Goal: Task Accomplishment & Management: Manage account settings

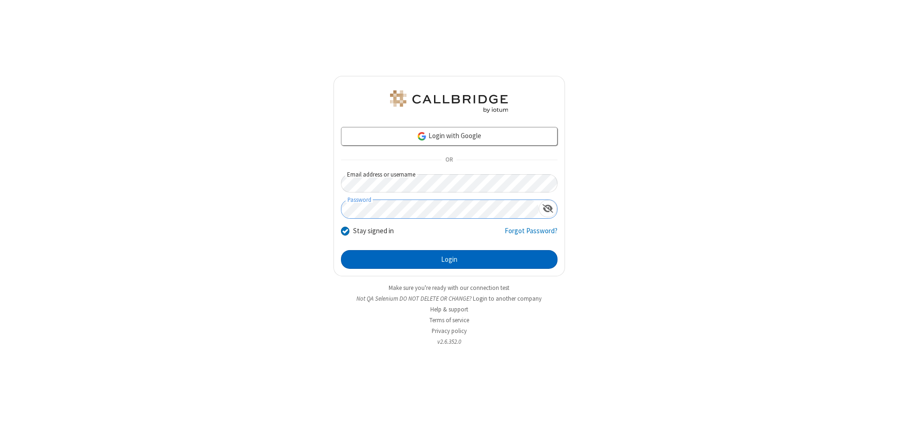
click at [449, 259] on button "Login" at bounding box center [449, 259] width 217 height 19
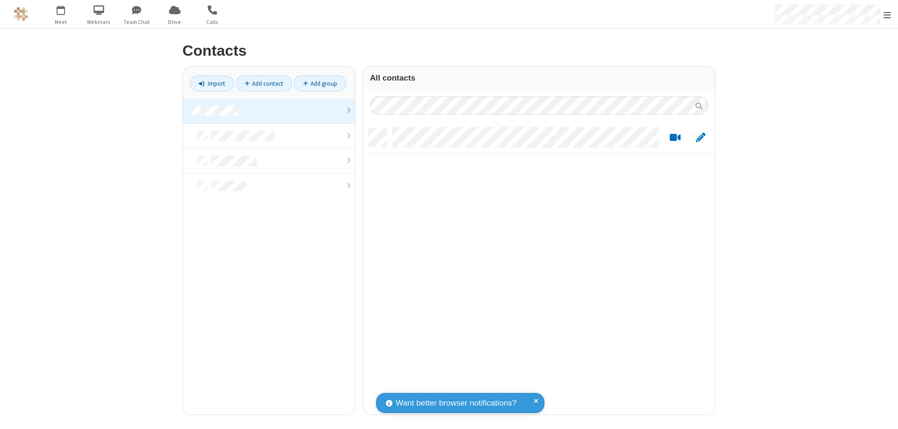
scroll to position [285, 345]
click at [269, 110] on link at bounding box center [269, 110] width 172 height 25
click at [264, 83] on link "Add contact" at bounding box center [264, 83] width 57 height 16
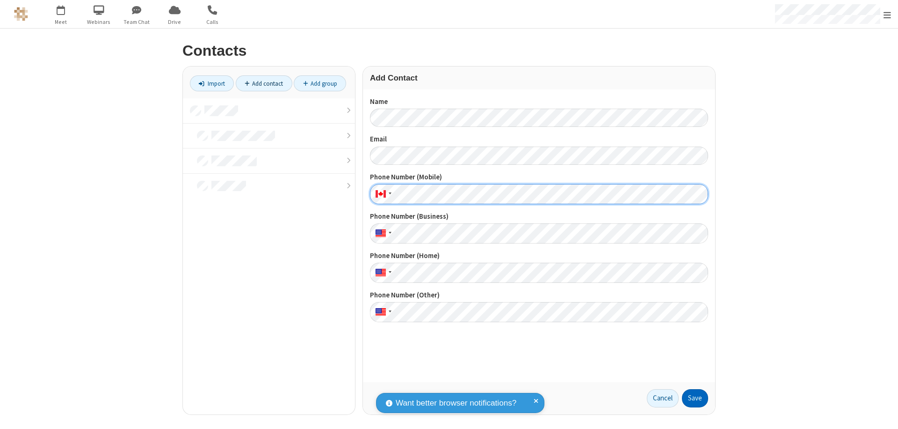
click at [695, 398] on button "Save" at bounding box center [695, 398] width 26 height 19
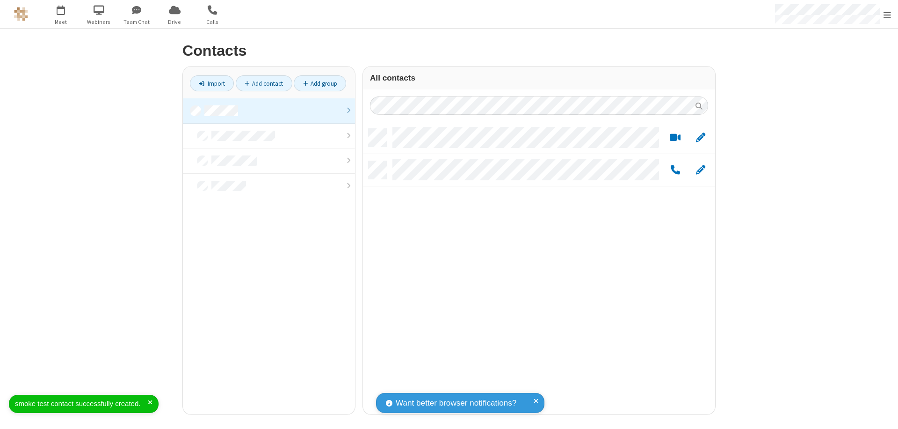
scroll to position [285, 345]
